Goal: Information Seeking & Learning: Learn about a topic

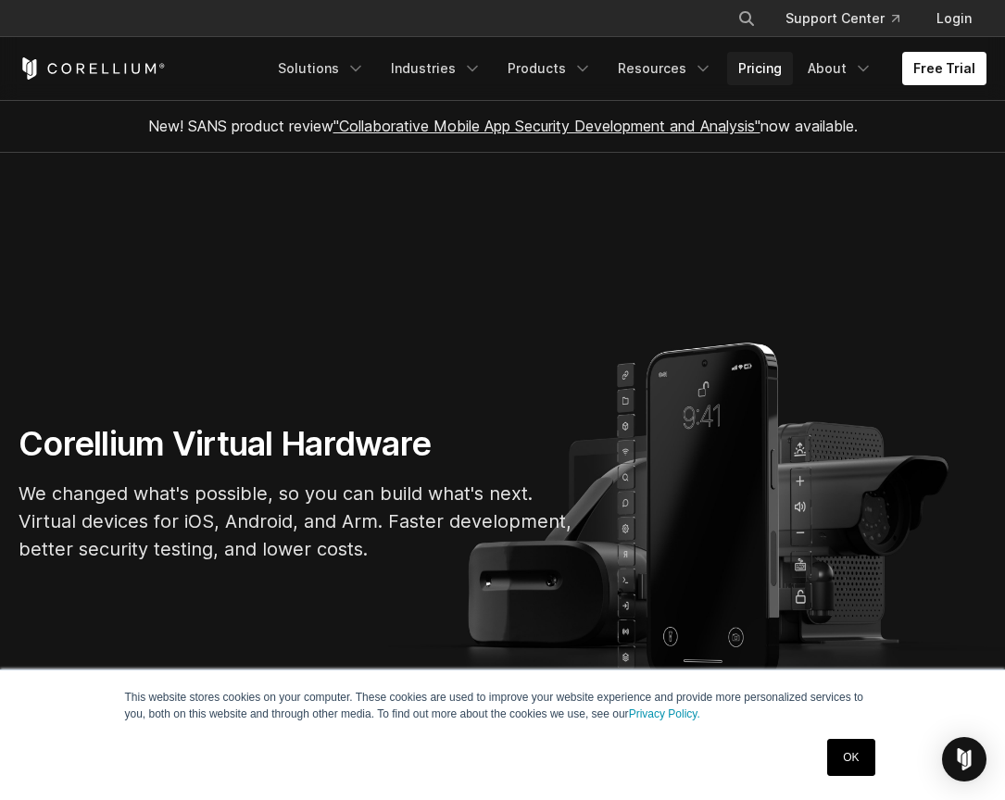
click at [773, 69] on link "Pricing" at bounding box center [760, 68] width 66 height 33
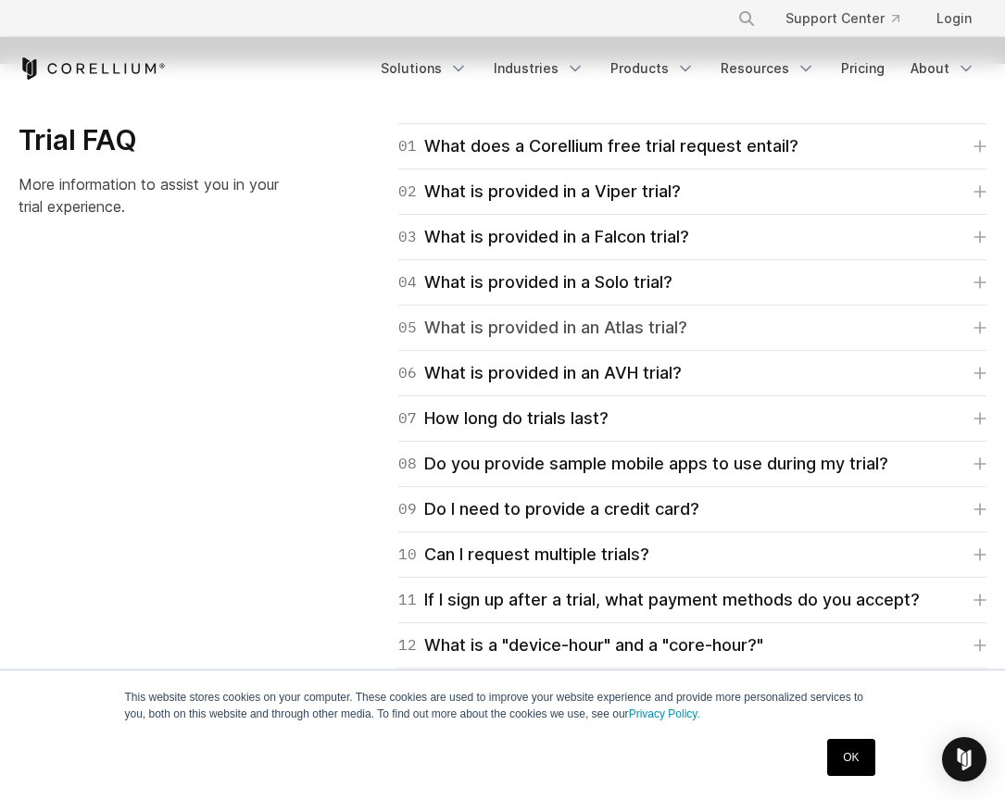
scroll to position [2714, 0]
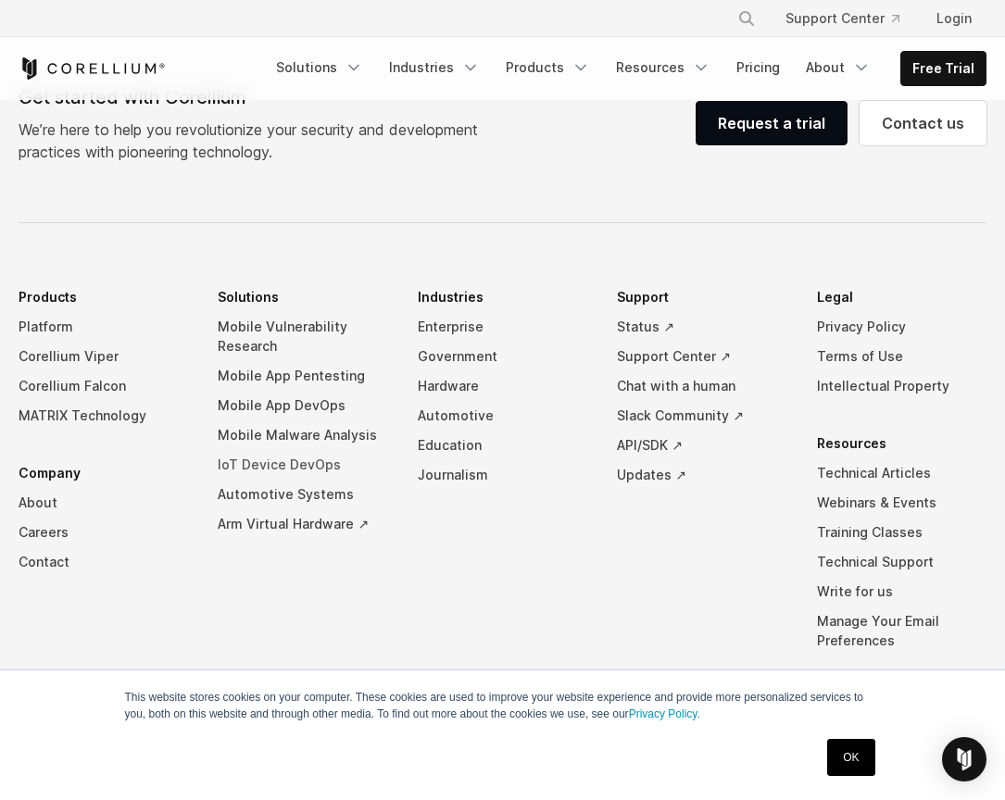
scroll to position [5817, 0]
click at [263, 510] on link "Arm Virtual Hardware ↗" at bounding box center [303, 525] width 170 height 30
